Goal: Task Accomplishment & Management: Use online tool/utility

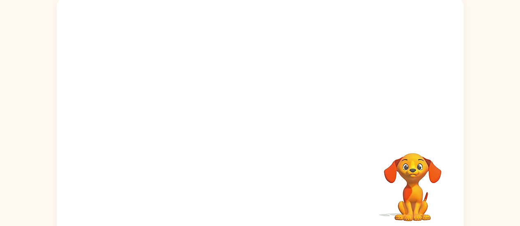
scroll to position [62, 0]
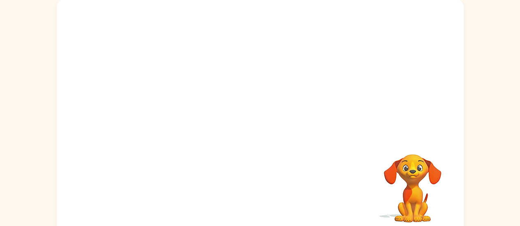
scroll to position [55, 0]
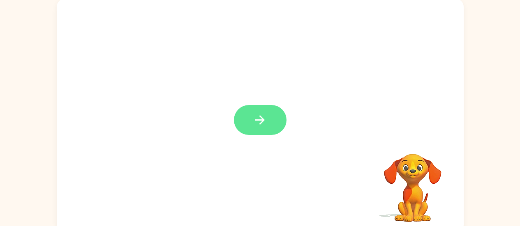
click at [275, 125] on button "button" at bounding box center [260, 120] width 53 height 30
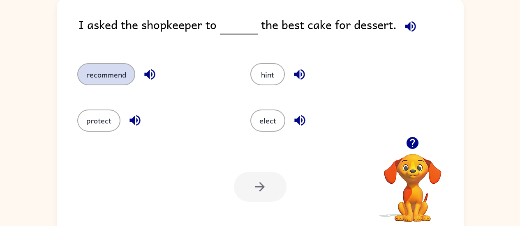
click at [127, 78] on button "recommend" at bounding box center [106, 74] width 58 height 22
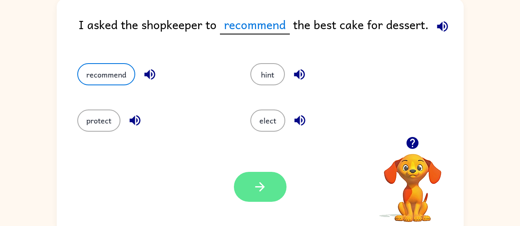
click at [270, 188] on button "button" at bounding box center [260, 187] width 53 height 30
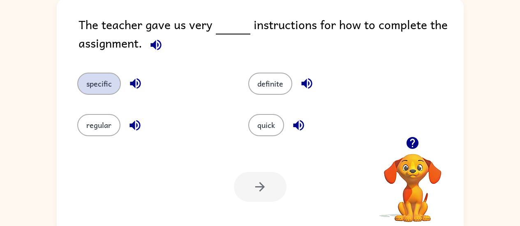
click at [99, 87] on button "specific" at bounding box center [99, 84] width 44 height 22
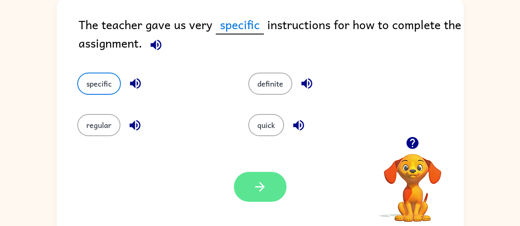
click at [240, 187] on button "button" at bounding box center [260, 187] width 53 height 30
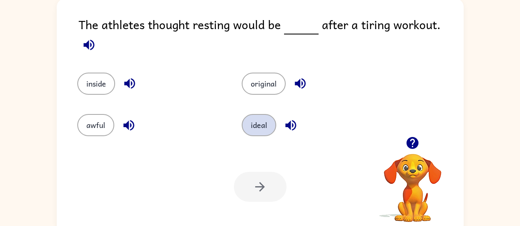
click at [257, 123] on button "ideal" at bounding box center [259, 125] width 35 height 22
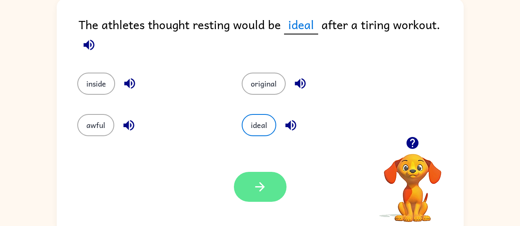
click at [253, 187] on icon "button" at bounding box center [260, 187] width 14 height 14
